Goal: Information Seeking & Learning: Understand process/instructions

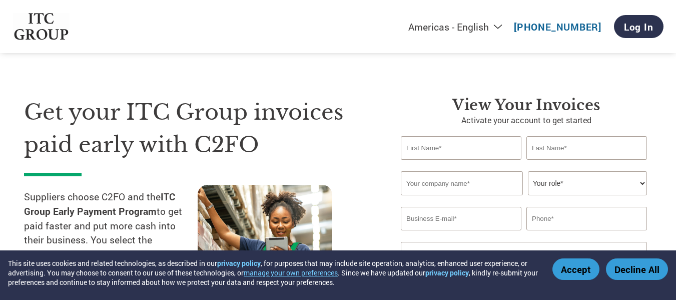
click at [493, 26] on select "Americas - English Américas - Español [GEOGRAPHIC_DATA] - Português [GEOGRAPHIC…" at bounding box center [393, 27] width 232 height 13
click at [279, 61] on div "Get your ITC Group invoices paid early with C2FO Suppliers choose C2FO and the …" at bounding box center [338, 189] width 628 height 266
click at [500, 29] on select "Americas - English Américas - Español [GEOGRAPHIC_DATA] - Português [GEOGRAPHIC…" at bounding box center [393, 27] width 232 height 13
select select "en-IN"
click at [345, 21] on select "Americas - English Américas - Español [GEOGRAPHIC_DATA] - Português [GEOGRAPHIC…" at bounding box center [393, 27] width 232 height 13
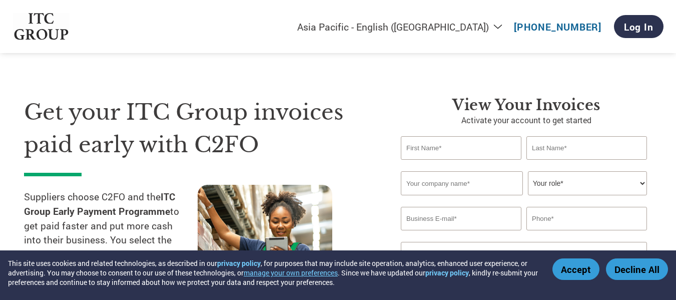
click at [586, 178] on select "Your role* CFO Controller Credit Manager Finance Director Treasurer CEO Preside…" at bounding box center [587, 183] width 119 height 24
click at [320, 108] on h1 "Get your ITC Group invoices paid early with C2FO" at bounding box center [197, 128] width 347 height 65
